Goal: Task Accomplishment & Management: Use online tool/utility

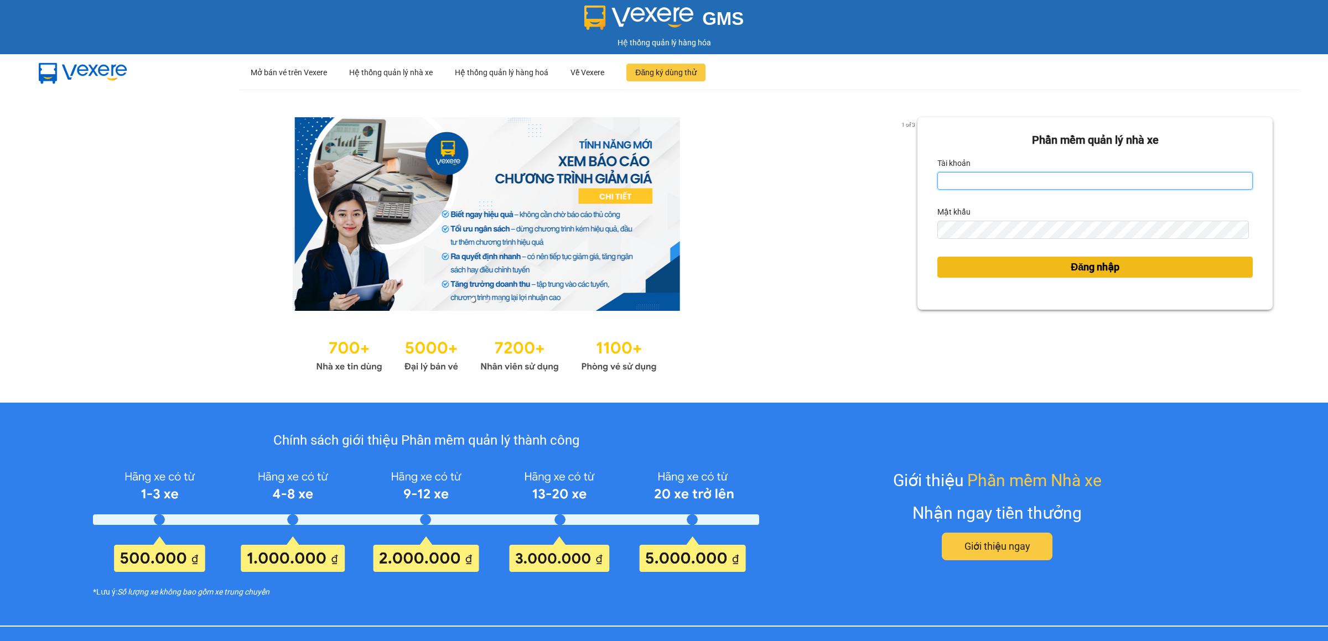
type input "ptvhthien.tqdtl"
click at [1070, 264] on span "Đăng nhập" at bounding box center [1094, 266] width 49 height 15
